Goal: Browse casually: Explore the website without a specific task or goal

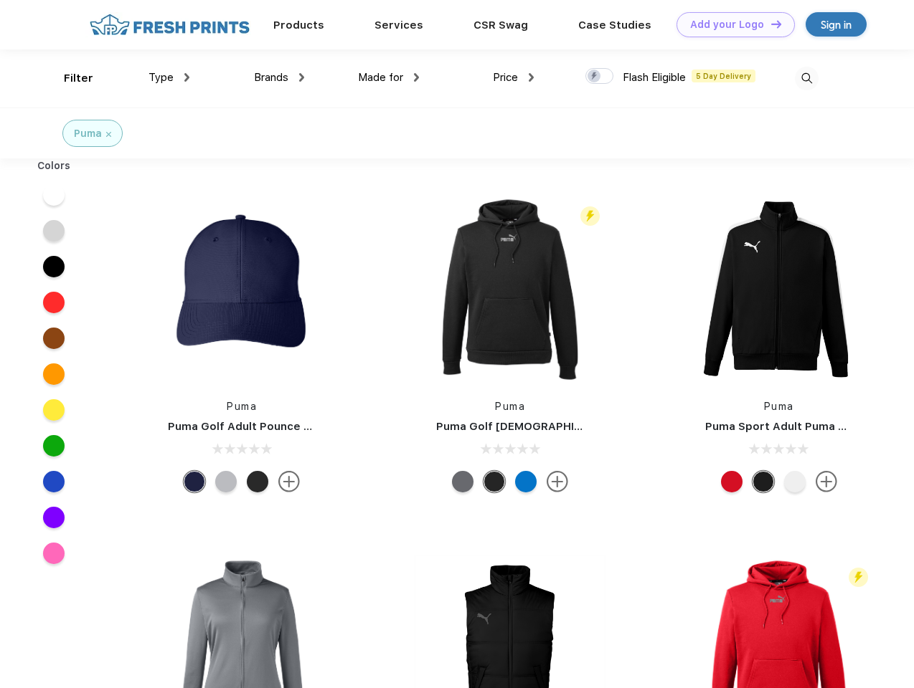
click at [730, 24] on link "Add your Logo Design Tool" at bounding box center [735, 24] width 118 height 25
click at [0, 0] on div "Design Tool" at bounding box center [0, 0] width 0 height 0
click at [769, 24] on link "Add your Logo Design Tool" at bounding box center [735, 24] width 118 height 25
click at [69, 78] on div "Filter" at bounding box center [78, 78] width 29 height 16
click at [169, 77] on span "Type" at bounding box center [160, 77] width 25 height 13
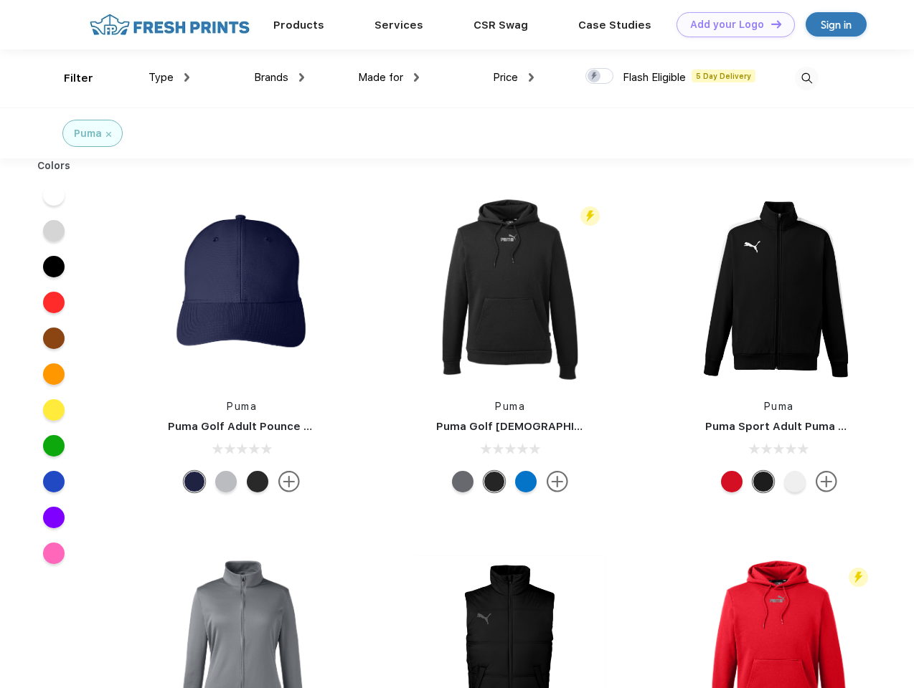
click at [279, 77] on span "Brands" at bounding box center [271, 77] width 34 height 13
click at [389, 77] on span "Made for" at bounding box center [380, 77] width 45 height 13
click at [513, 77] on span "Price" at bounding box center [505, 77] width 25 height 13
click at [599, 77] on div at bounding box center [599, 76] width 28 height 16
click at [594, 77] on input "checkbox" at bounding box center [589, 71] width 9 height 9
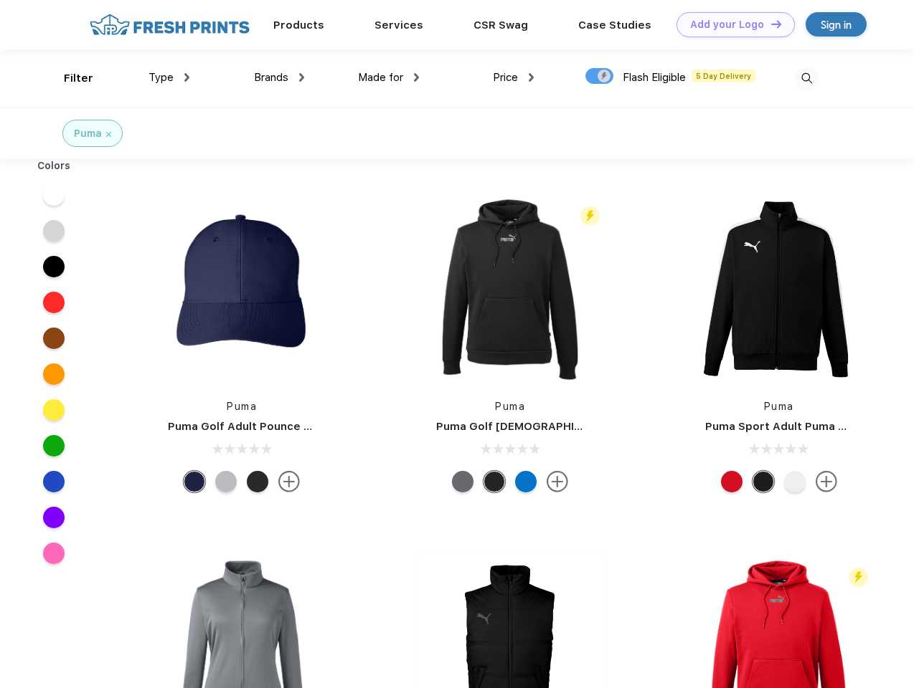
click at [806, 78] on img at bounding box center [806, 79] width 24 height 24
